Goal: Information Seeking & Learning: Learn about a topic

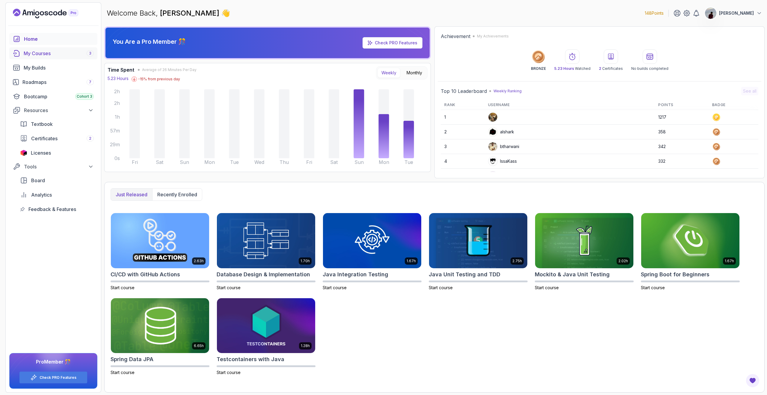
click at [43, 53] on div "My Courses 3" at bounding box center [59, 53] width 70 height 7
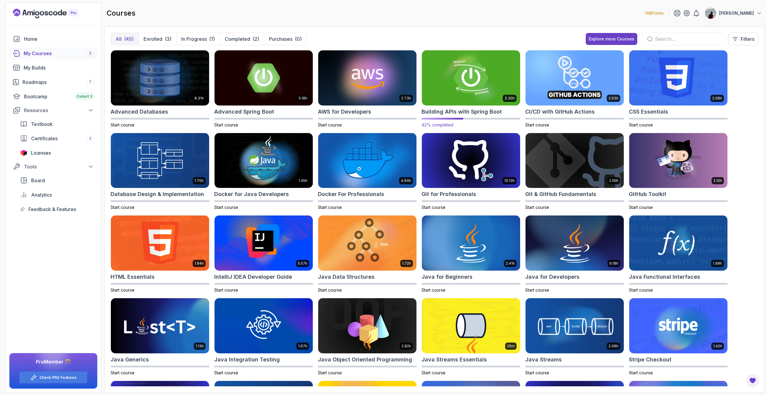
click at [476, 83] on img at bounding box center [471, 78] width 103 height 58
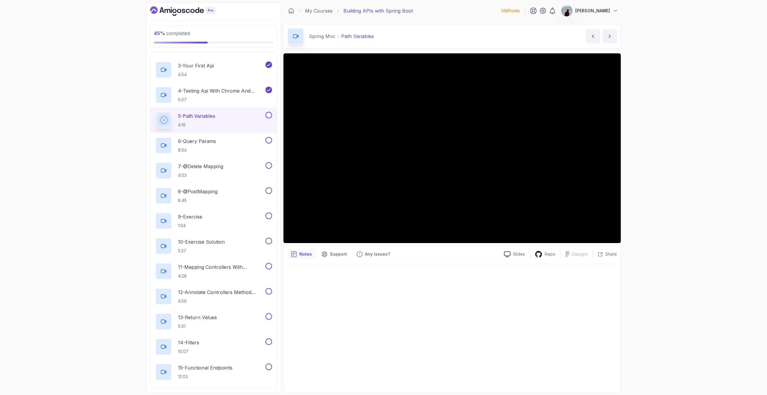
scroll to position [180, 0]
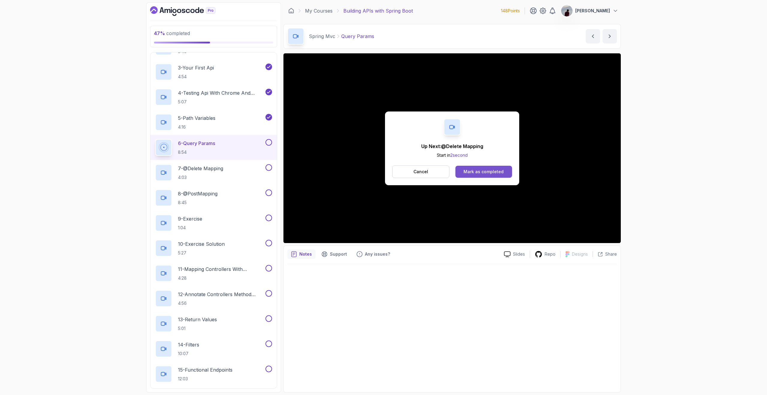
click at [471, 168] on button "Mark as completed" at bounding box center [484, 172] width 57 height 12
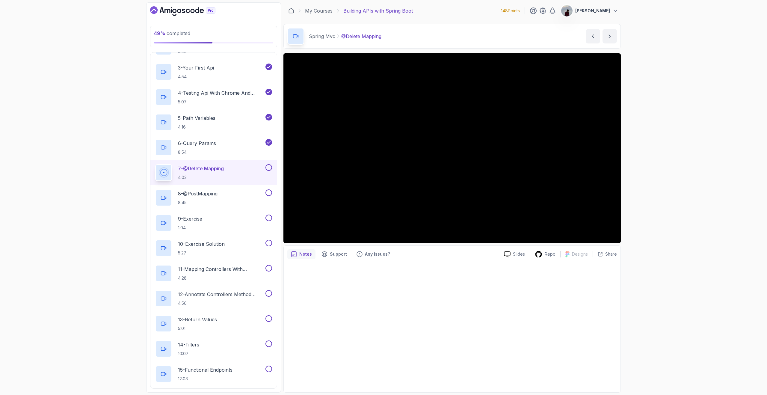
scroll to position [180, 0]
click at [611, 40] on button "next content" at bounding box center [610, 36] width 14 height 14
click at [270, 165] on button at bounding box center [269, 167] width 7 height 7
